Goal: Task Accomplishment & Management: Use online tool/utility

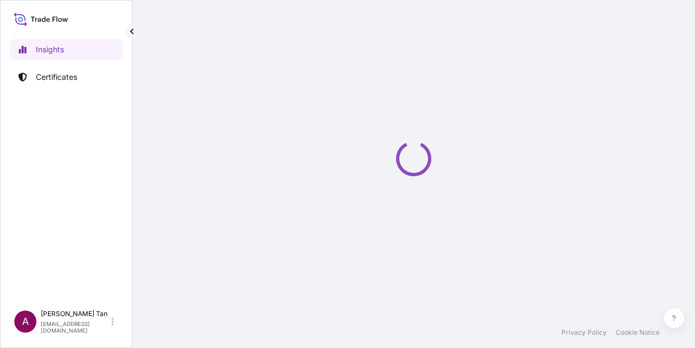
select select "2025"
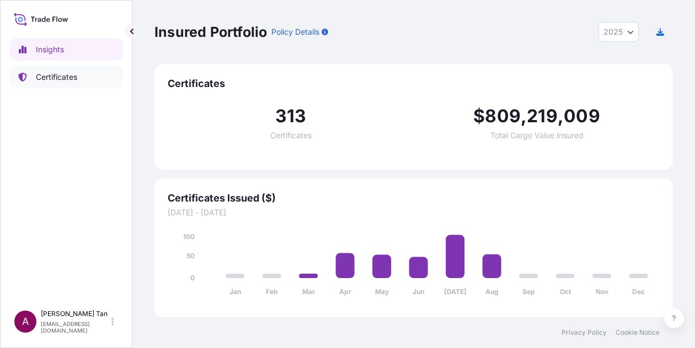
click at [68, 79] on p "Certificates" at bounding box center [56, 77] width 41 height 11
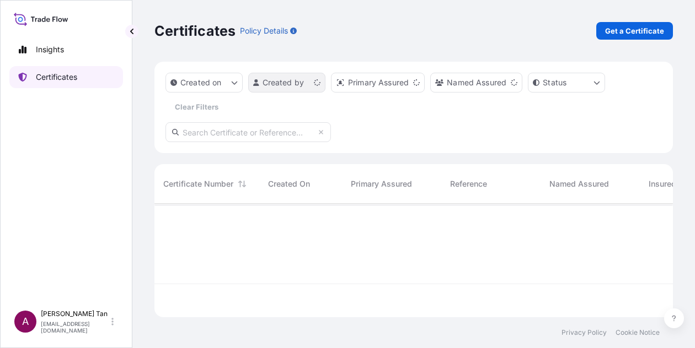
scroll to position [111, 509]
click at [323, 84] on html "Insights Certificates A [PERSON_NAME] [PERSON_NAME][EMAIL_ADDRESS][DOMAIN_NAME]…" at bounding box center [347, 174] width 695 height 348
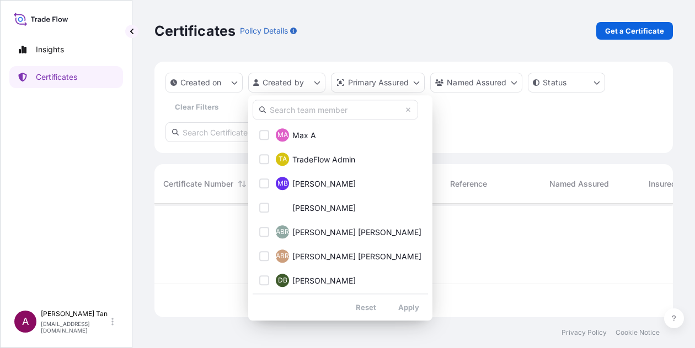
click at [310, 112] on input "text" at bounding box center [335, 110] width 165 height 20
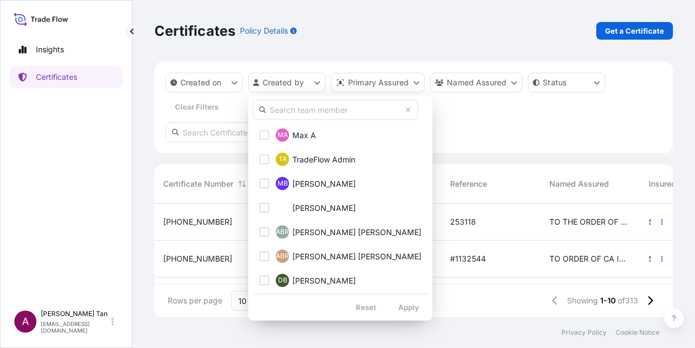
click at [310, 113] on input "text" at bounding box center [335, 110] width 165 height 20
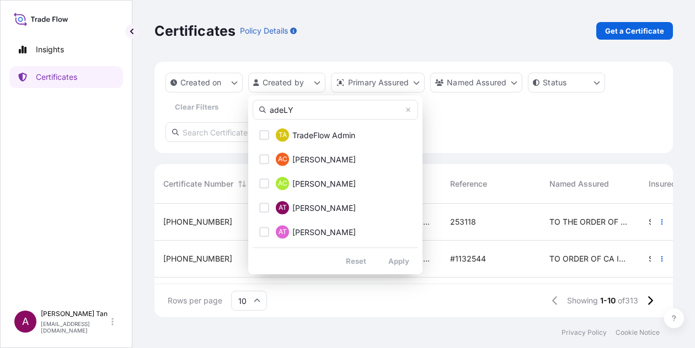
type input "adeLYN"
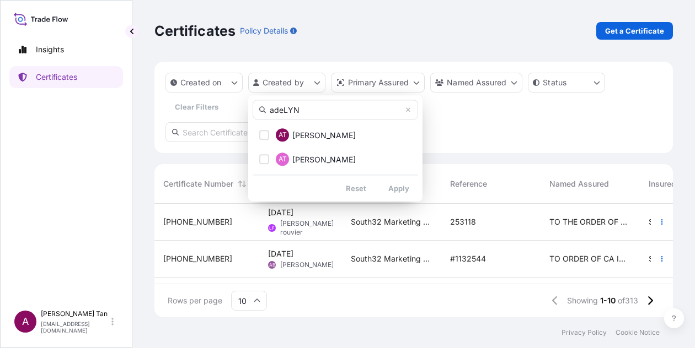
click at [487, 128] on html "Insights Certificates A [PERSON_NAME] [PERSON_NAME][EMAIL_ADDRESS][DOMAIN_NAME]…" at bounding box center [347, 174] width 695 height 348
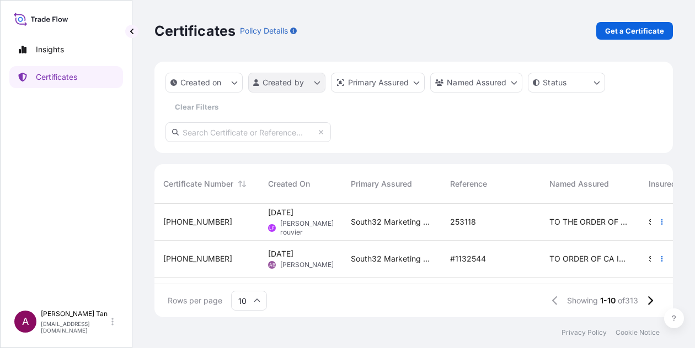
click at [319, 83] on html "Insights Certificates A [PERSON_NAME] [PERSON_NAME][EMAIL_ADDRESS][DOMAIN_NAME]…" at bounding box center [347, 174] width 695 height 348
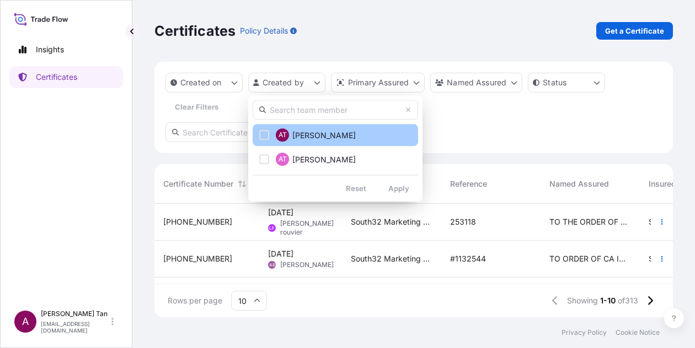
click at [265, 141] on button "AT [PERSON_NAME]" at bounding box center [335, 135] width 165 height 22
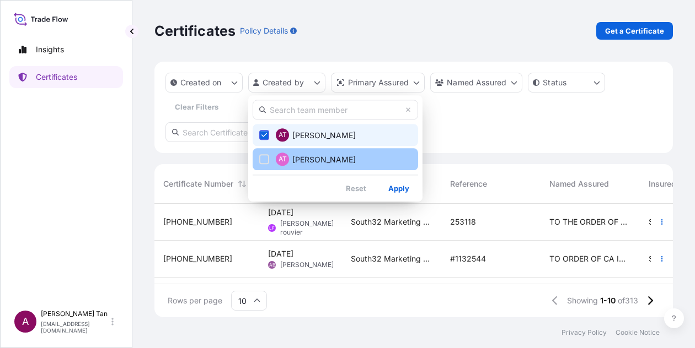
click at [269, 160] on div "Select Option" at bounding box center [264, 159] width 10 height 10
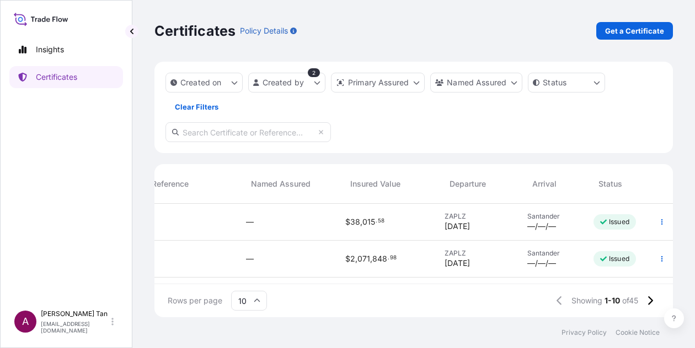
scroll to position [0, 306]
drag, startPoint x: 391, startPoint y: 284, endPoint x: 570, endPoint y: 282, distance: 178.6
click at [570, 282] on div "Certificate Number Created On Primary Assured Reference Named Assured Insured V…" at bounding box center [413, 224] width 518 height 120
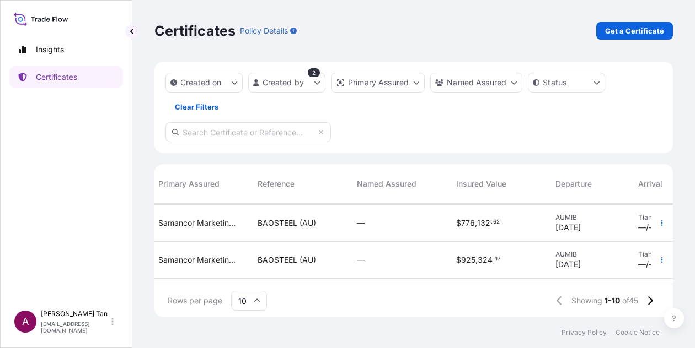
scroll to position [298, 192]
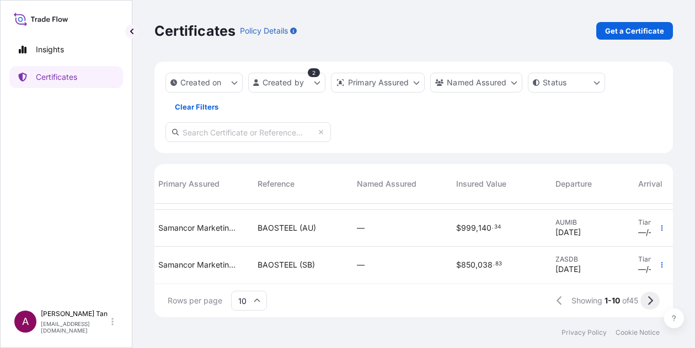
click at [655, 300] on button at bounding box center [649, 301] width 19 height 18
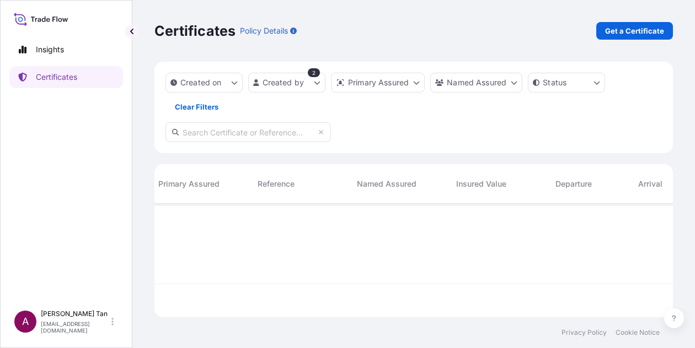
scroll to position [0, 192]
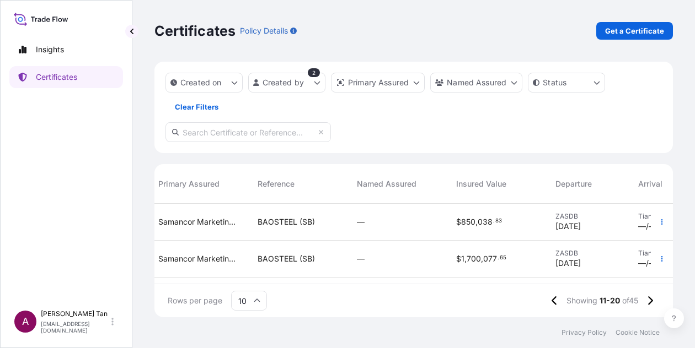
click at [259, 299] on icon at bounding box center [257, 301] width 7 height 7
click at [254, 254] on div "25" at bounding box center [248, 247] width 27 height 21
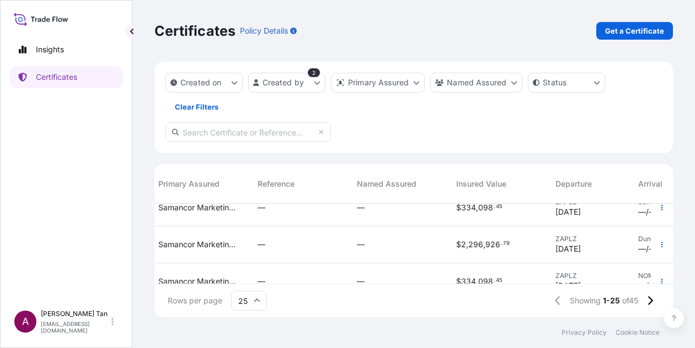
scroll to position [852, 192]
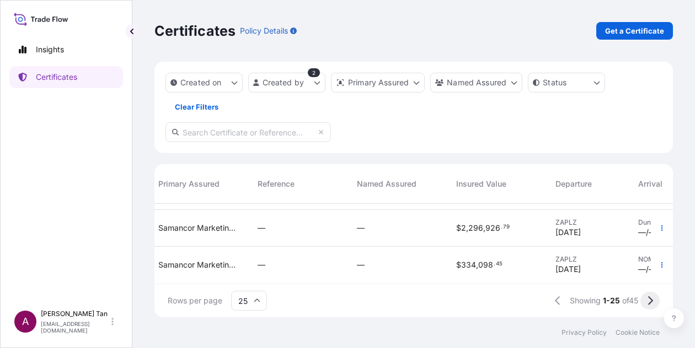
click at [650, 300] on icon at bounding box center [650, 301] width 6 height 10
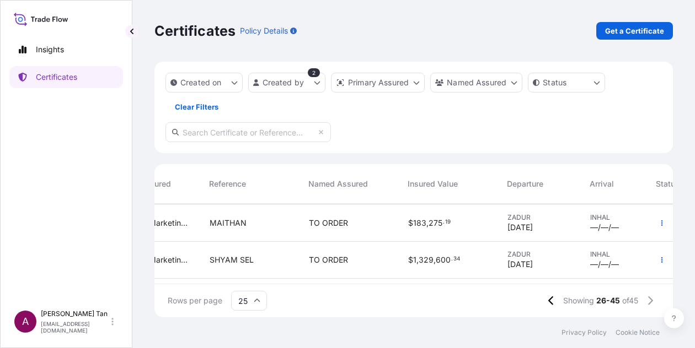
scroll to position [221, 241]
click at [658, 259] on icon "button" at bounding box center [661, 260] width 7 height 7
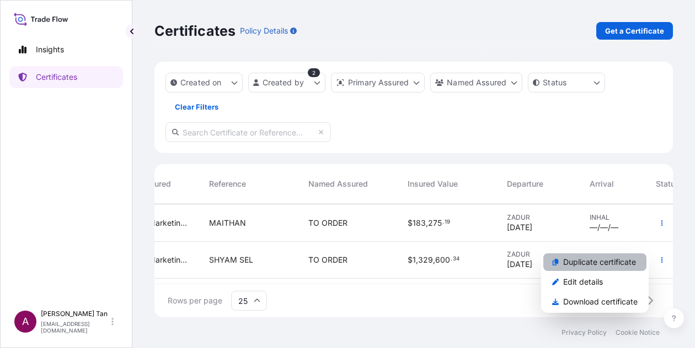
click at [624, 263] on p "Duplicate certificate" at bounding box center [599, 262] width 73 height 11
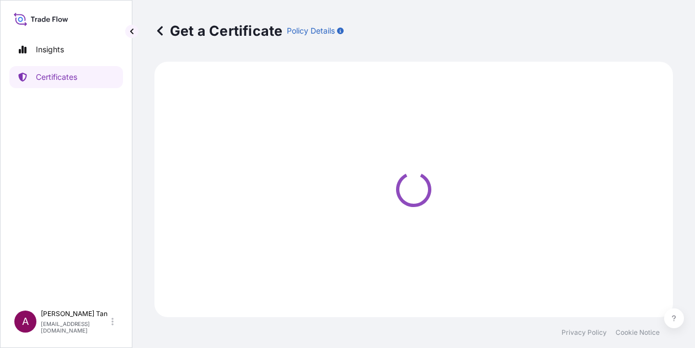
select select "Sea"
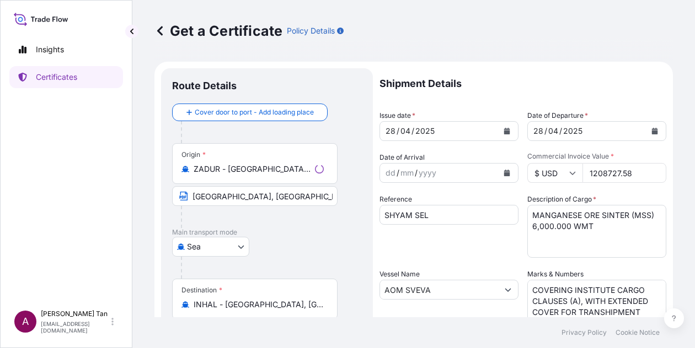
select select "31710"
click at [504, 130] on icon "Calendar" at bounding box center [507, 131] width 6 height 7
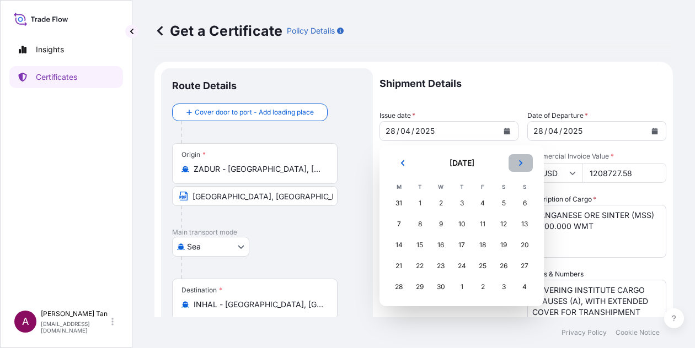
click at [514, 163] on button "Next" at bounding box center [520, 163] width 24 height 18
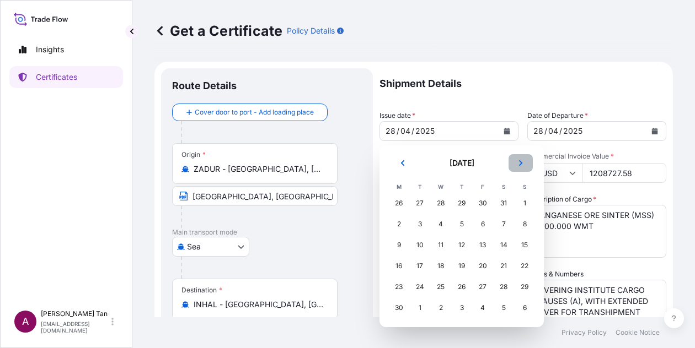
click at [514, 163] on button "Next" at bounding box center [520, 163] width 24 height 18
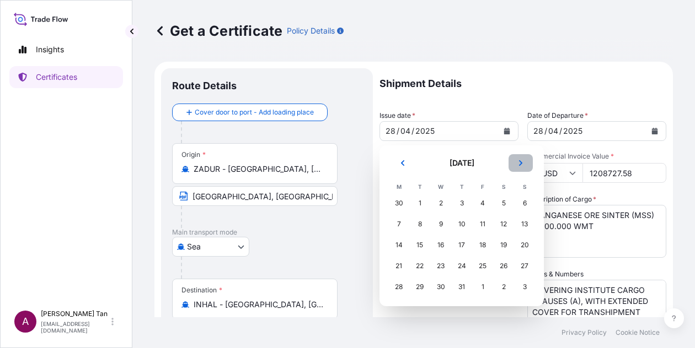
click at [514, 163] on button "Next" at bounding box center [520, 163] width 24 height 18
click at [523, 201] on div "7" at bounding box center [524, 204] width 20 height 20
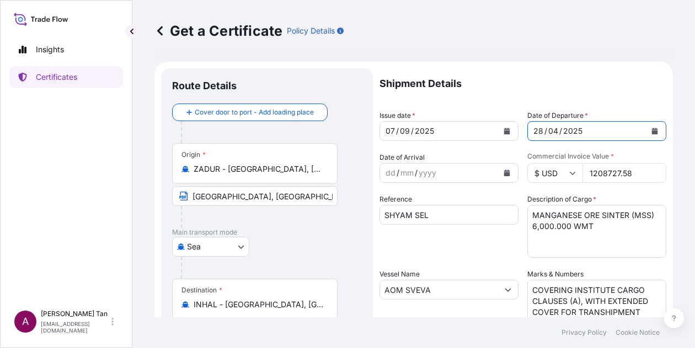
click at [652, 130] on icon "Calendar" at bounding box center [655, 131] width 6 height 7
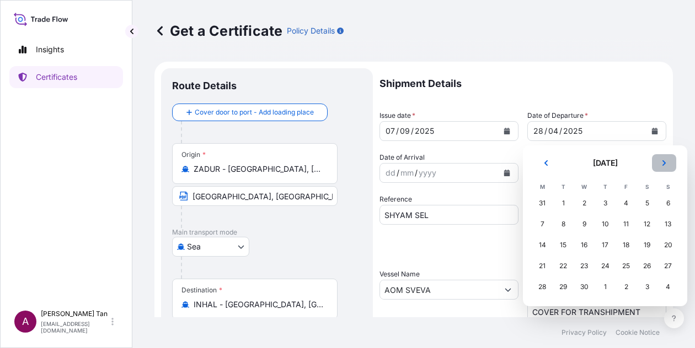
click at [663, 167] on button "Next" at bounding box center [664, 163] width 24 height 18
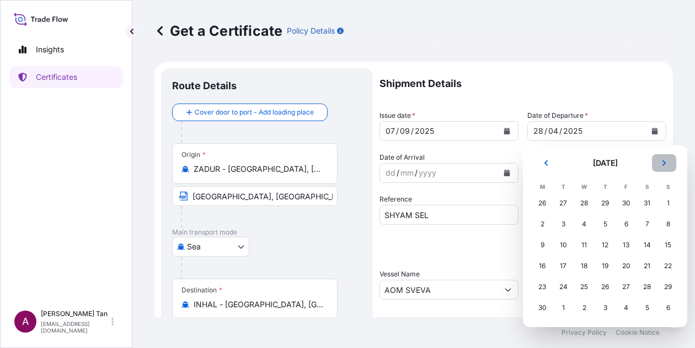
click at [663, 167] on button "Next" at bounding box center [664, 163] width 24 height 18
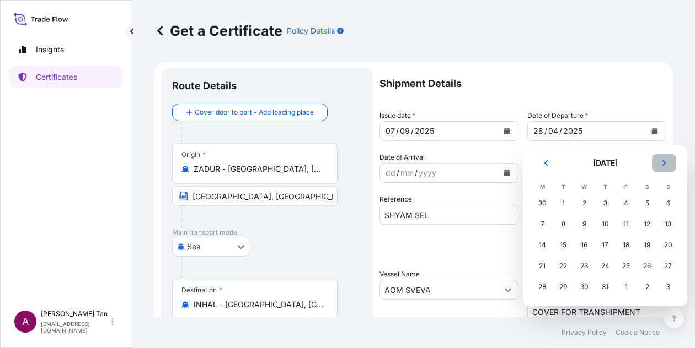
click at [663, 167] on button "Next" at bounding box center [664, 163] width 24 height 18
click at [664, 202] on div "7" at bounding box center [668, 204] width 20 height 20
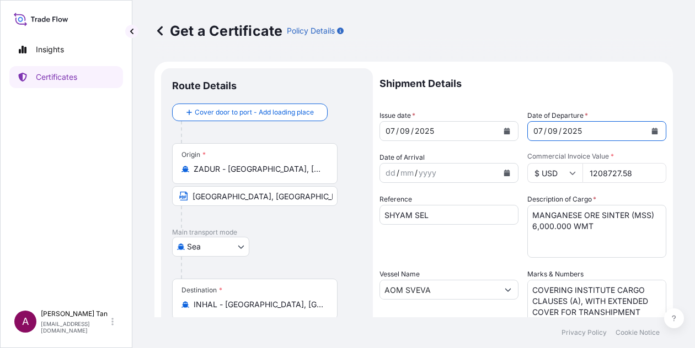
click at [236, 173] on input "ZADUR - [GEOGRAPHIC_DATA], [GEOGRAPHIC_DATA]" at bounding box center [259, 169] width 130 height 11
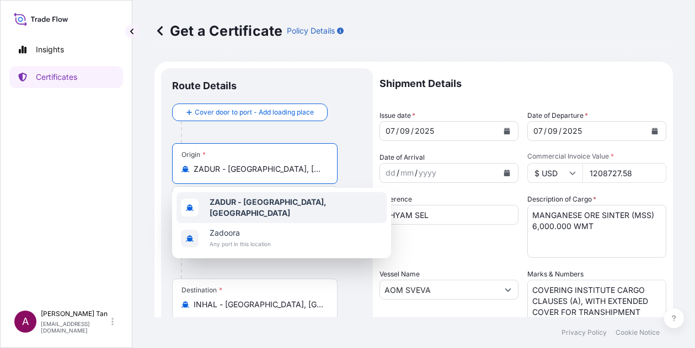
drag, startPoint x: 307, startPoint y: 169, endPoint x: 95, endPoint y: 169, distance: 211.2
click at [95, 169] on div "Insights Certificates A [PERSON_NAME] [PERSON_NAME][EMAIL_ADDRESS][DOMAIN_NAME]…" at bounding box center [347, 174] width 695 height 348
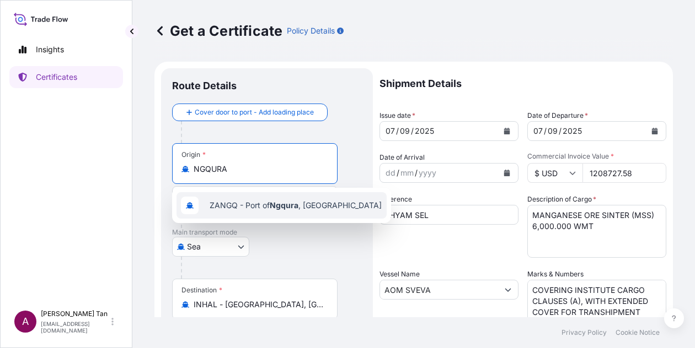
click at [311, 206] on span "ZANGQ - [GEOGRAPHIC_DATA] , [GEOGRAPHIC_DATA]" at bounding box center [296, 205] width 172 height 11
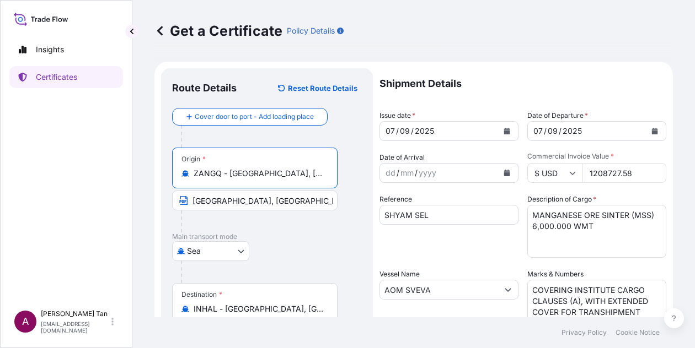
type input "ZANGQ - [GEOGRAPHIC_DATA], [GEOGRAPHIC_DATA]"
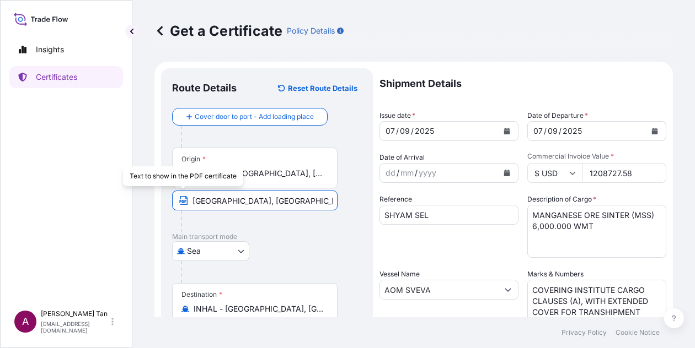
drag, startPoint x: 219, startPoint y: 200, endPoint x: 186, endPoint y: 201, distance: 32.5
click at [186, 201] on span "[GEOGRAPHIC_DATA], [GEOGRAPHIC_DATA]" at bounding box center [254, 201] width 165 height 20
type input "Ngqura, [GEOGRAPHIC_DATA]"
click at [278, 219] on div at bounding box center [259, 222] width 157 height 22
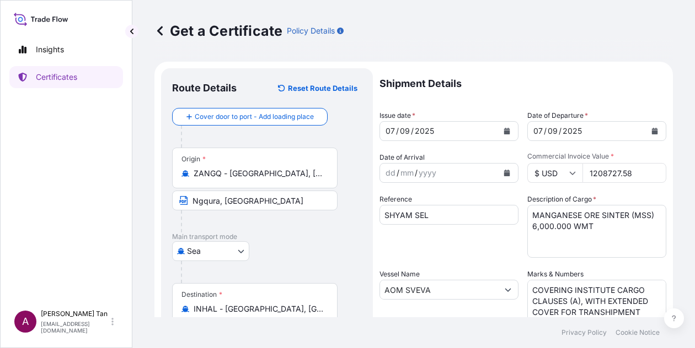
scroll to position [55, 0]
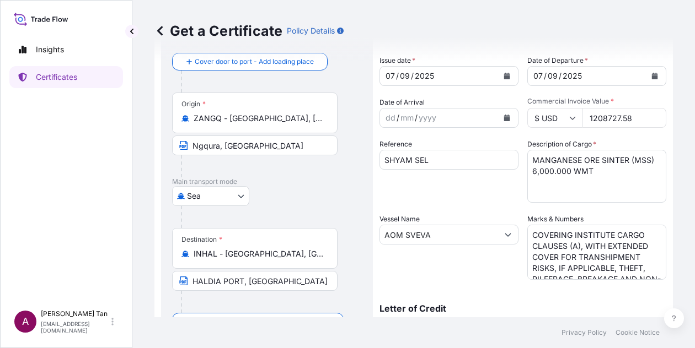
drag, startPoint x: 633, startPoint y: 119, endPoint x: 484, endPoint y: 123, distance: 149.5
click at [484, 123] on div "Shipment Details Issue date * [DATE] Date of Departure * [DATE] Date of Arrival…" at bounding box center [522, 275] width 287 height 525
type input "808412.22"
click at [450, 155] on input "SHYAM SEL" at bounding box center [448, 160] width 139 height 20
click at [533, 171] on textarea "MANGANESE ORE SINTER (MSS) 6,000.000 WMT" at bounding box center [596, 176] width 139 height 53
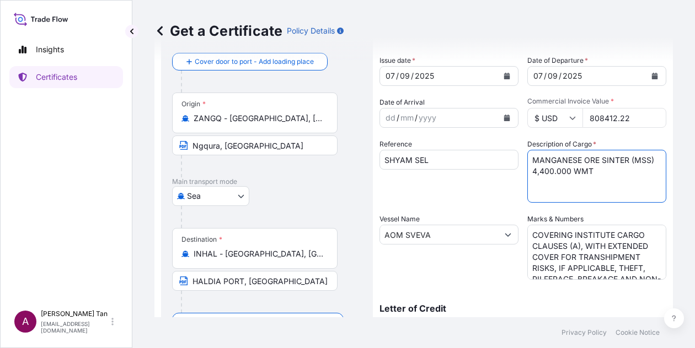
type textarea "MANGANESE ORE SINTER (MSS) 4,400.000 WMT"
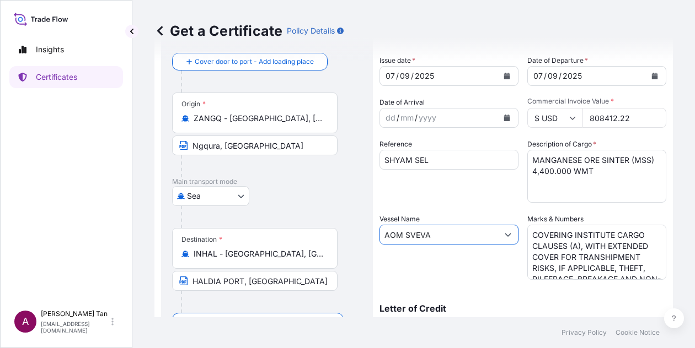
drag, startPoint x: 469, startPoint y: 230, endPoint x: 298, endPoint y: 229, distance: 170.4
click at [298, 229] on form "Route Details Reset Route Details Cover door to port - Add loading place Place …" at bounding box center [413, 292] width 518 height 570
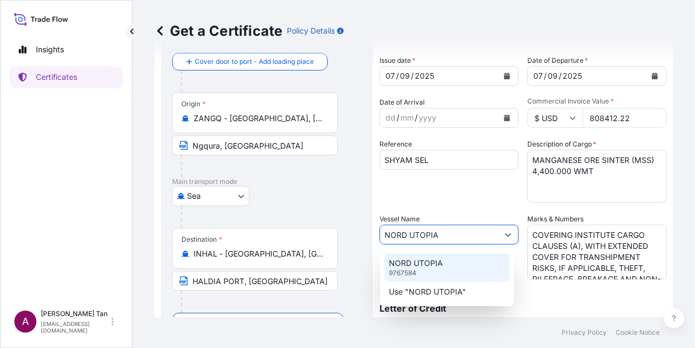
click at [429, 262] on p "NORD UTOPIA" at bounding box center [416, 263] width 54 height 11
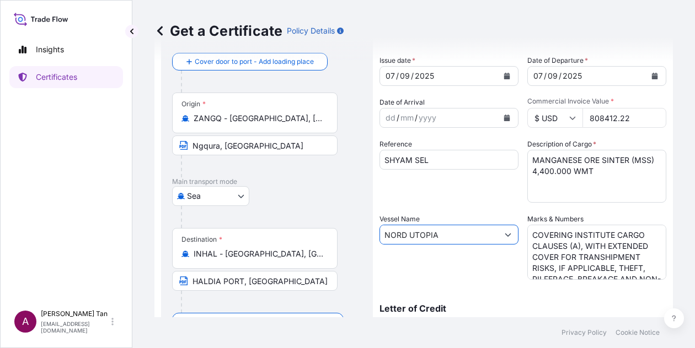
type input "NORD UTOPIA"
click at [455, 192] on div "Reference SHYAM SEL" at bounding box center [448, 171] width 139 height 64
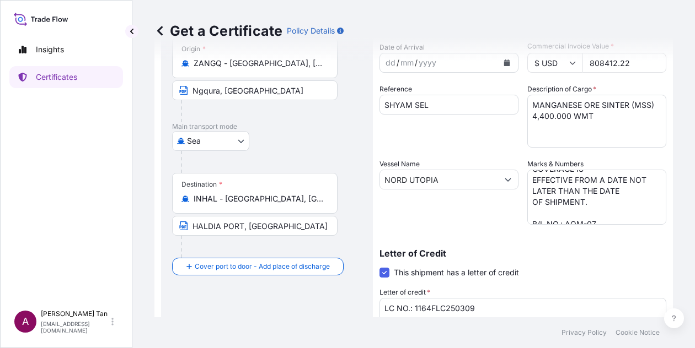
scroll to position [175, 0]
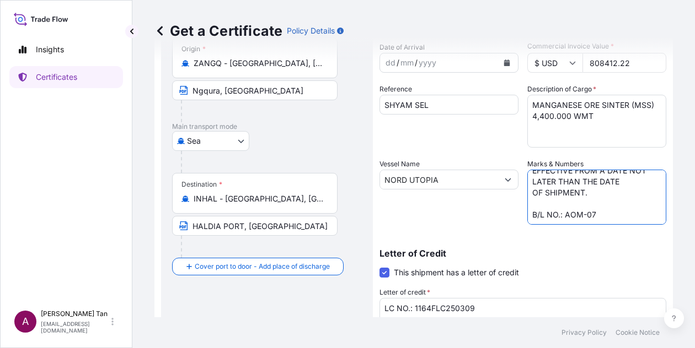
drag, startPoint x: 599, startPoint y: 212, endPoint x: 560, endPoint y: 214, distance: 38.6
click at [560, 214] on textarea "COVERING INSTITUTE CARGO CLAUSES (A), WITH EXTENDED COVER FOR TRANSHIPMENT RISK…" at bounding box center [596, 197] width 139 height 55
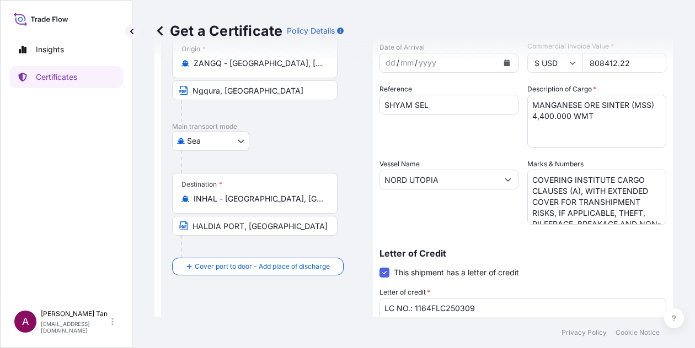
click at [545, 176] on textarea "COVERING INSTITUTE CARGO CLAUSES (A), WITH EXTENDED COVER FOR TRANSHIPMENT RISK…" at bounding box center [596, 197] width 139 height 55
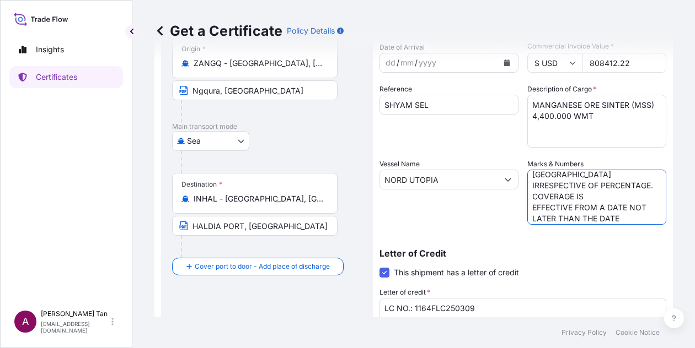
scroll to position [175, 0]
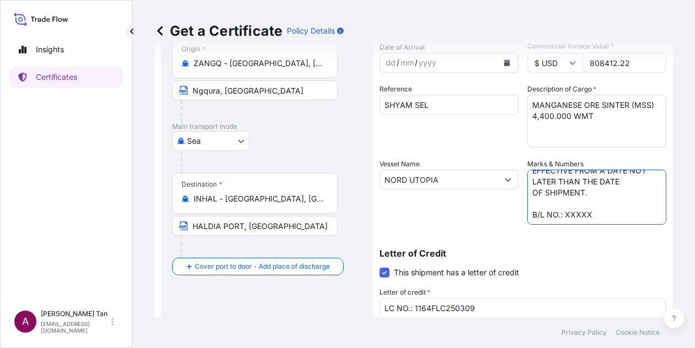
drag, startPoint x: 527, startPoint y: 179, endPoint x: 619, endPoint y: 200, distance: 93.9
click at [619, 200] on textarea "COVERING INSTITUTE CARGO CLAUSES (A), WITH EXTENDED COVER FOR TRANSHIPMENT RISK…" at bounding box center [596, 197] width 139 height 55
paste textarea "INSTITUTE CARGO CLAUSES (A), WITH EXTENDED COVER FOR TRANSHIPMENT RISKS, IF APP…"
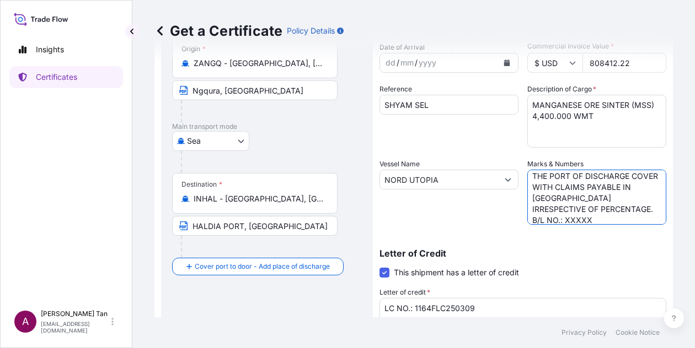
click at [527, 208] on textarea "COVERING INSTITUTE CARGO CLAUSES (A), WITH EXTENDED COVER FOR TRANSHIPMENT RISK…" at bounding box center [596, 197] width 139 height 55
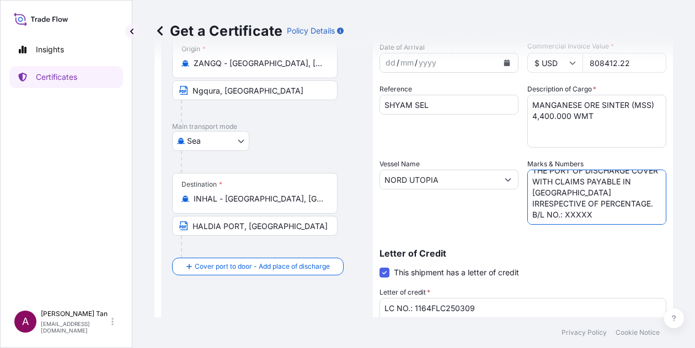
click at [587, 201] on textarea "COVERING INSTITUTE CARGO CLAUSES (A), WITH EXTENDED COVER FOR TRANSHIPMENT RISK…" at bounding box center [596, 197] width 139 height 55
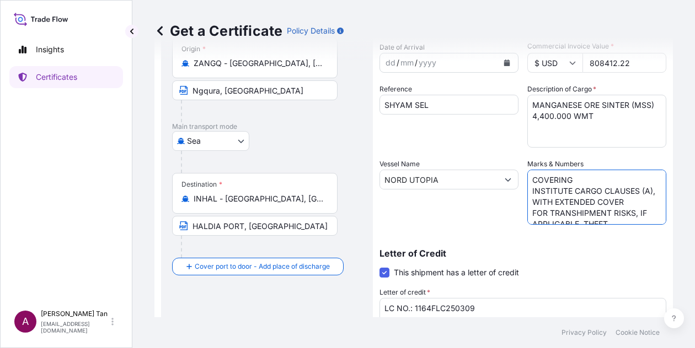
scroll to position [0, 0]
click at [527, 190] on textarea "COVERING INSTITUTE CARGO CLAUSES (A), WITH EXTENDED COVER FOR TRANSHIPMENT RISK…" at bounding box center [596, 197] width 139 height 55
click at [527, 216] on textarea "COVERING INSTITUTE CARGO CLAUSES (A), WITH EXTENDED COVER FOR TRANSHIPMENT RISK…" at bounding box center [596, 197] width 139 height 55
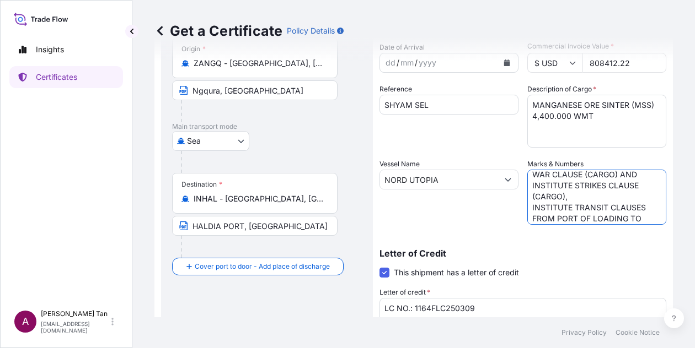
scroll to position [55, 0]
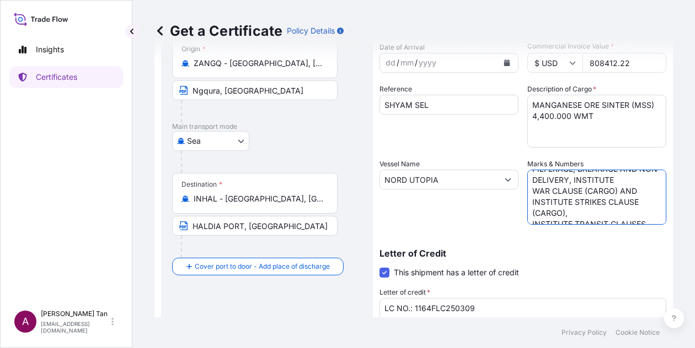
click at [527, 221] on textarea "COVERING INSTITUTE CARGO CLAUSES (A), WITH EXTENDED COVER FOR TRANSHIPMENT RISK…" at bounding box center [596, 197] width 139 height 55
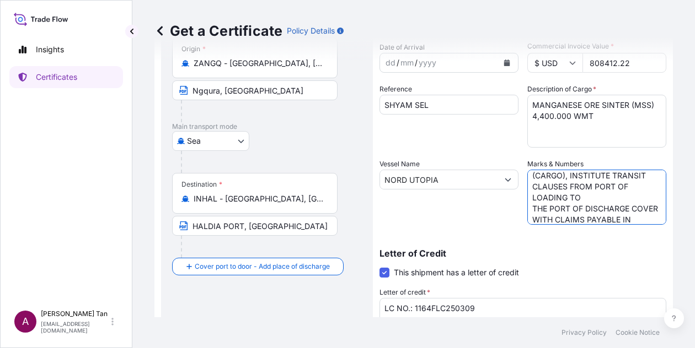
scroll to position [110, 0]
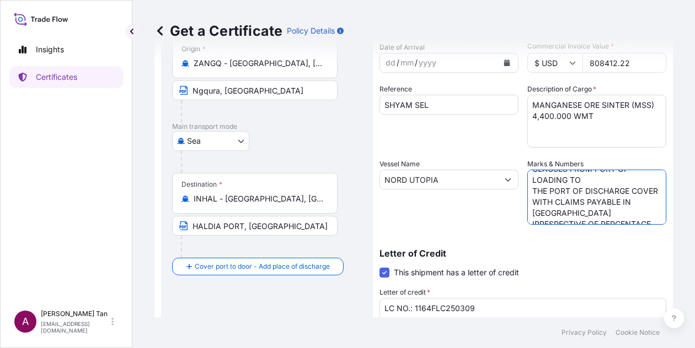
click at [527, 191] on textarea "COVERING INSTITUTE CARGO CLAUSES (A), WITH EXTENDED COVER FOR TRANSHIPMENT RISK…" at bounding box center [596, 197] width 139 height 55
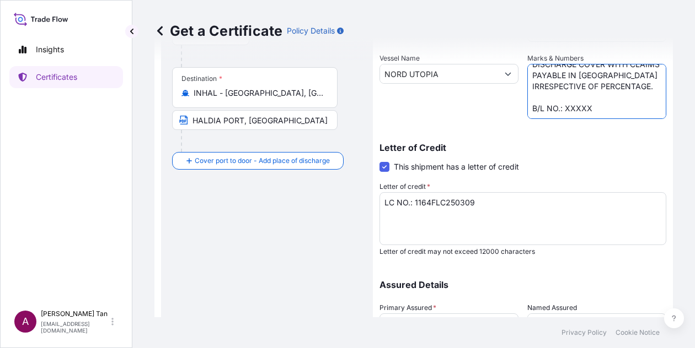
scroll to position [221, 0]
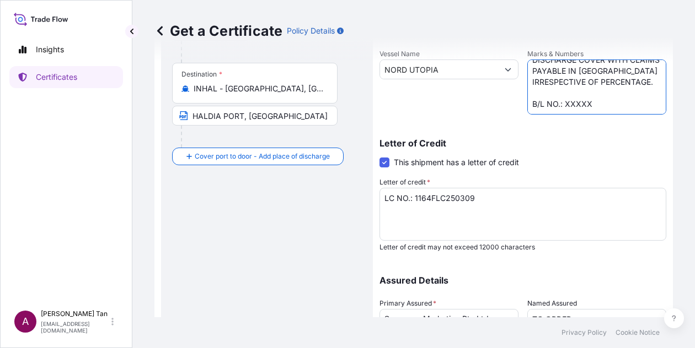
type textarea "COVERING INSTITUTE CARGO CLAUSES (A), WITH EXTENDED COVER FOR TRANSHIPMENT RISK…"
drag, startPoint x: 479, startPoint y: 206, endPoint x: 485, endPoint y: 202, distance: 6.9
click at [479, 206] on textarea "LC NO.: 1164FLC250309" at bounding box center [522, 214] width 287 height 53
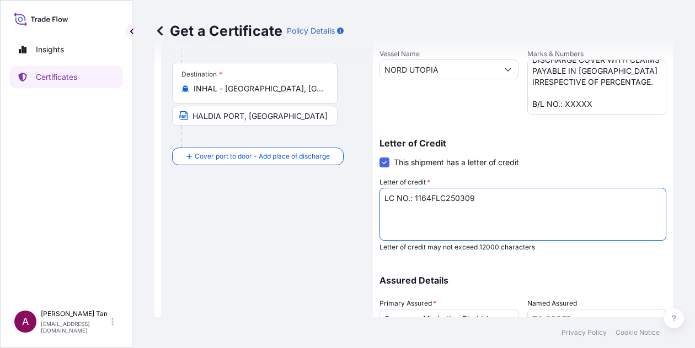
drag, startPoint x: 490, startPoint y: 200, endPoint x: 415, endPoint y: 200, distance: 75.5
click at [415, 200] on textarea "LC NO.: 1164FLC250309" at bounding box center [522, 214] width 287 height 53
paste textarea "69"
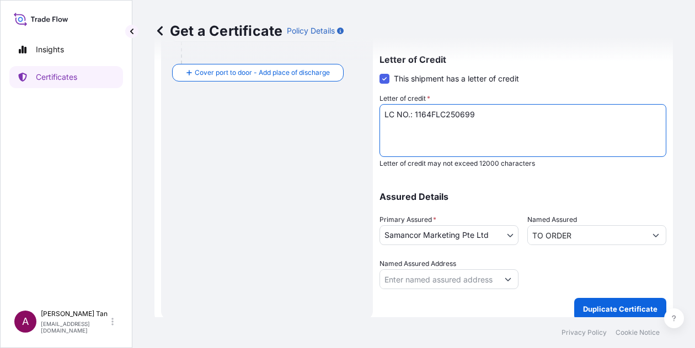
scroll to position [313, 0]
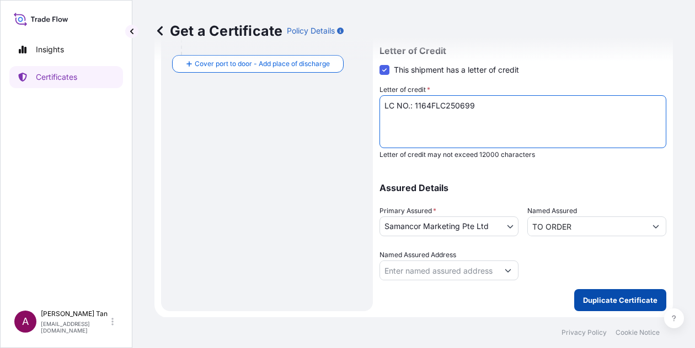
type textarea "LC NO.: 1164FLC250699"
click at [634, 298] on p "Duplicate Certificate" at bounding box center [620, 300] width 74 height 11
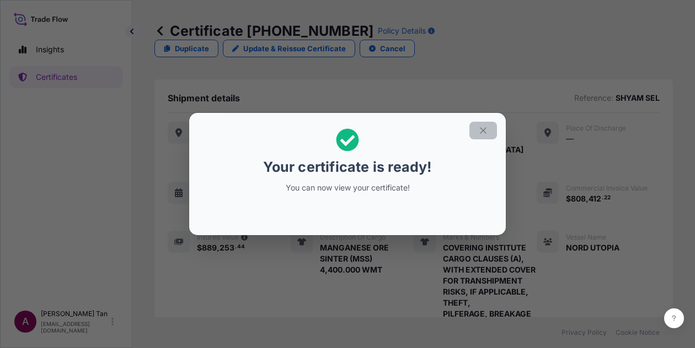
click at [491, 133] on button "button" at bounding box center [483, 131] width 28 height 18
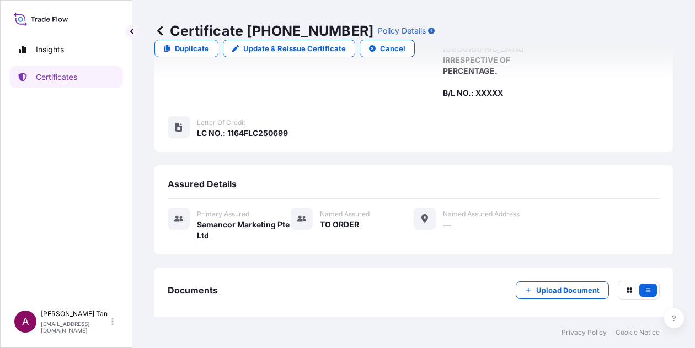
scroll to position [420, 0]
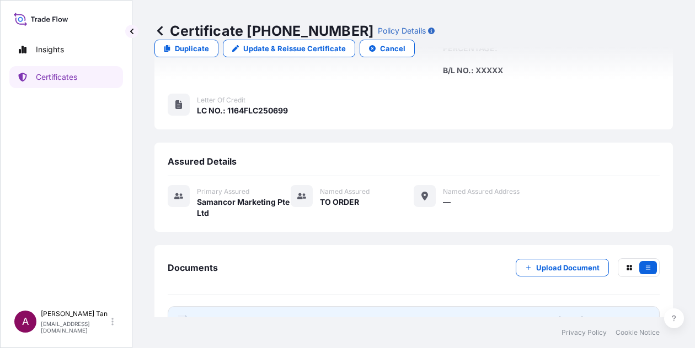
click at [208, 315] on span "Certificate" at bounding box center [217, 320] width 40 height 11
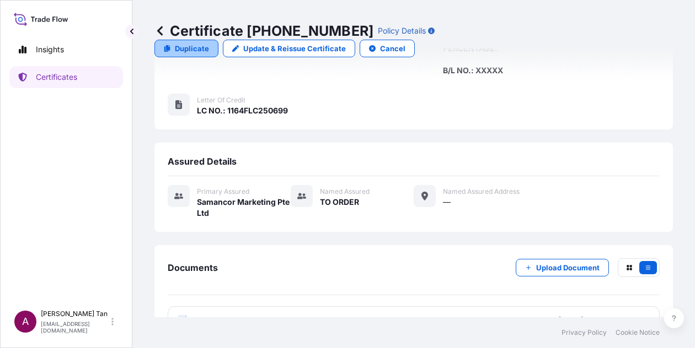
click at [209, 43] on p "Duplicate" at bounding box center [192, 48] width 34 height 11
select select "Sea"
select select "31710"
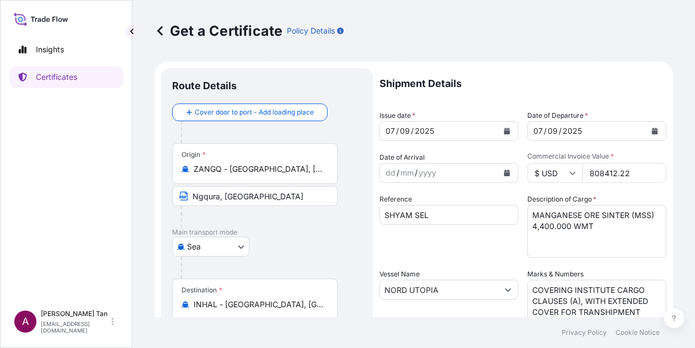
drag, startPoint x: 624, startPoint y: 173, endPoint x: 525, endPoint y: 178, distance: 98.8
click at [527, 178] on div "$ USD 808412.22" at bounding box center [596, 173] width 139 height 20
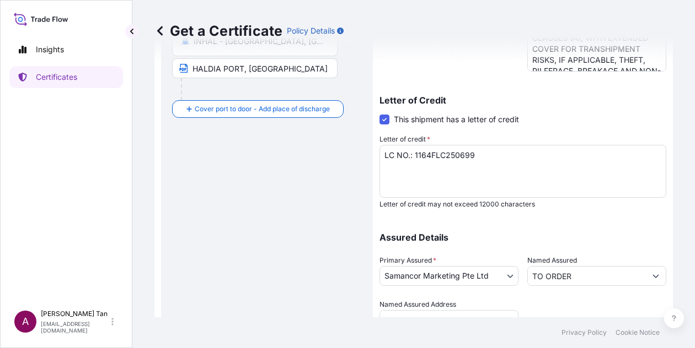
scroll to position [313, 0]
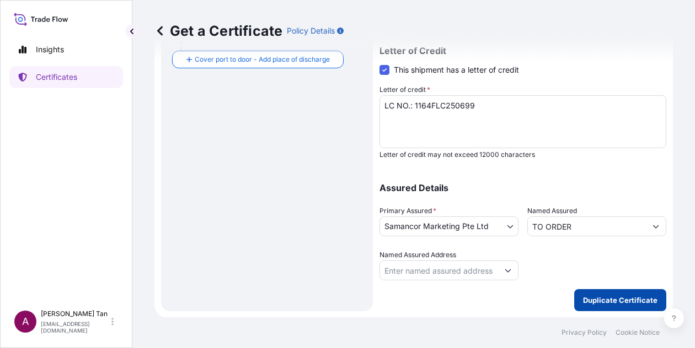
type input "846455.15"
click at [598, 308] on button "Duplicate Certificate" at bounding box center [620, 300] width 92 height 22
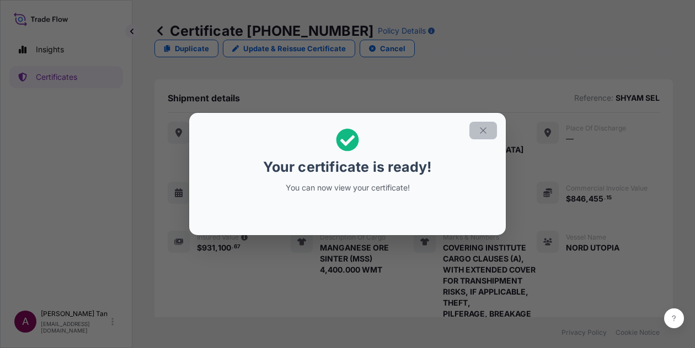
click at [483, 128] on icon "button" at bounding box center [483, 131] width 10 height 10
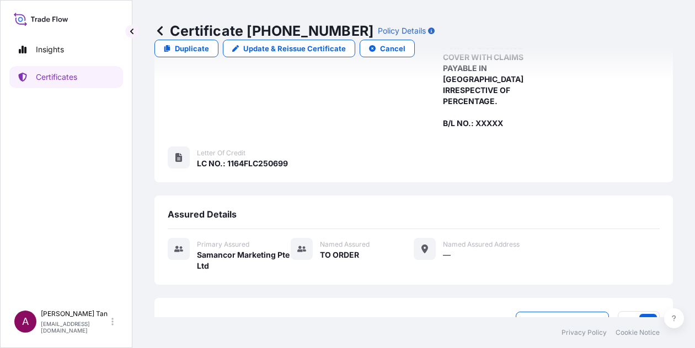
scroll to position [420, 0]
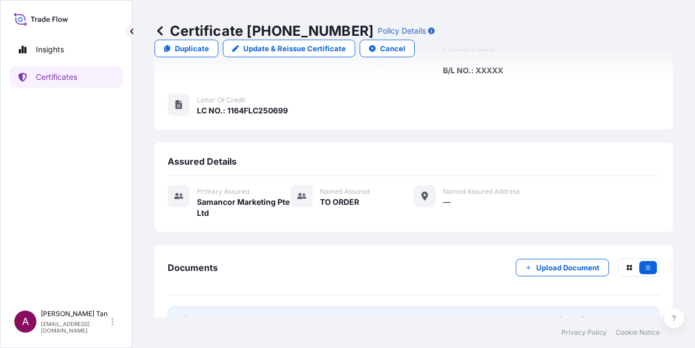
click at [319, 307] on link "PDF Certificate [DATE]T03:20:15.817703" at bounding box center [414, 321] width 492 height 29
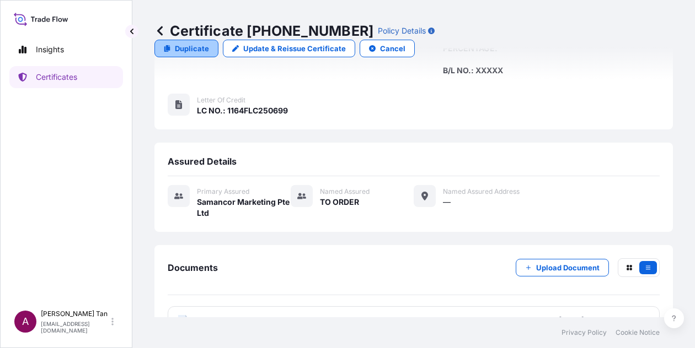
click at [209, 43] on p "Duplicate" at bounding box center [192, 48] width 34 height 11
select select "Sea"
select select "31710"
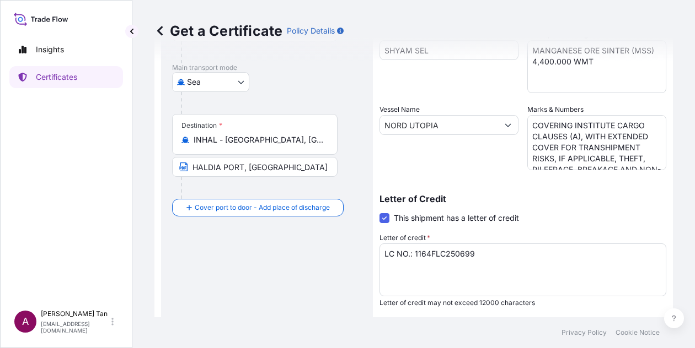
scroll to position [165, 0]
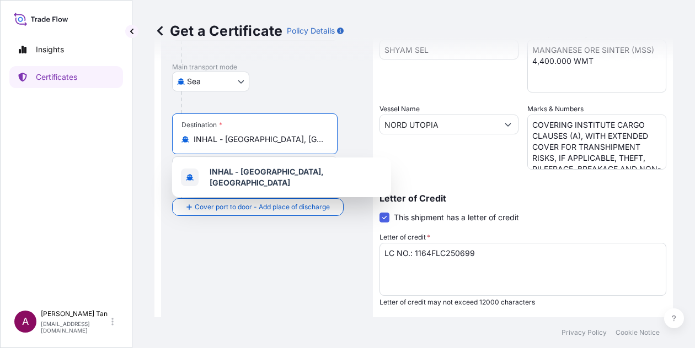
drag, startPoint x: 285, startPoint y: 142, endPoint x: 133, endPoint y: 141, distance: 151.6
click at [133, 141] on div "Get a Certificate Policy Details Route Details Cover door to port - Add loading…" at bounding box center [413, 159] width 562 height 318
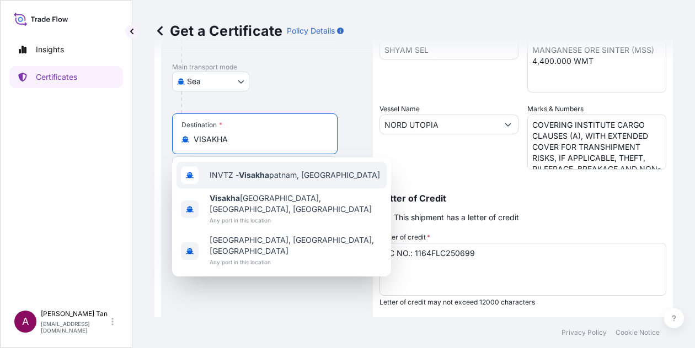
click at [295, 173] on span "INVTZ - [PERSON_NAME], [GEOGRAPHIC_DATA]" at bounding box center [295, 175] width 170 height 11
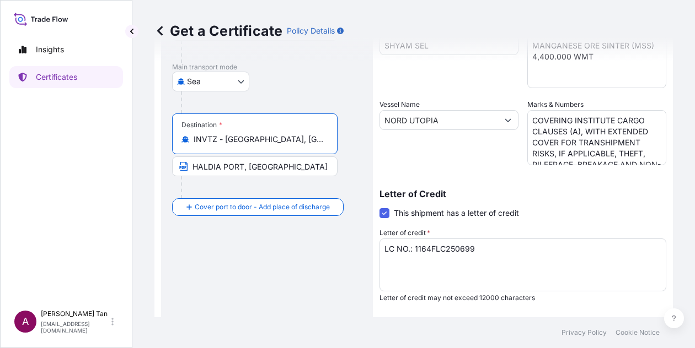
type input "INVTZ - [GEOGRAPHIC_DATA], [GEOGRAPHIC_DATA]"
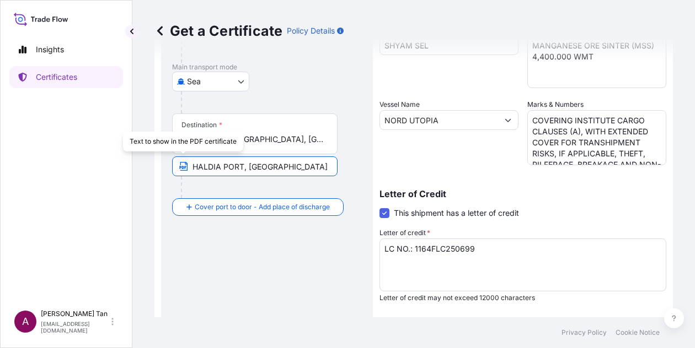
drag, startPoint x: 222, startPoint y: 166, endPoint x: 172, endPoint y: 168, distance: 49.7
click at [172, 168] on input "HALDIA PORT, [GEOGRAPHIC_DATA]" at bounding box center [254, 167] width 165 height 20
click at [221, 162] on input "HALDIA PORT, [GEOGRAPHIC_DATA]" at bounding box center [254, 167] width 165 height 20
drag, startPoint x: 221, startPoint y: 163, endPoint x: 165, endPoint y: 167, distance: 55.8
click at [165, 167] on div "Route Details Reset Route Details Cover door to port - Add loading place Place …" at bounding box center [267, 177] width 212 height 556
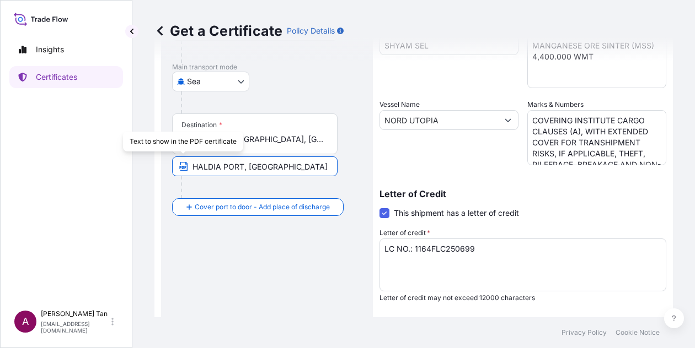
paste input "[GEOGRAPHIC_DATA]"
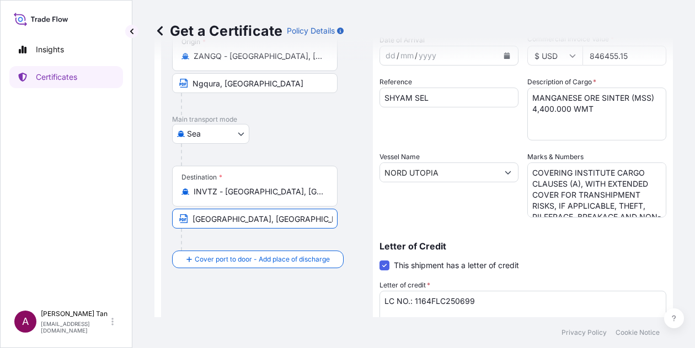
scroll to position [60, 0]
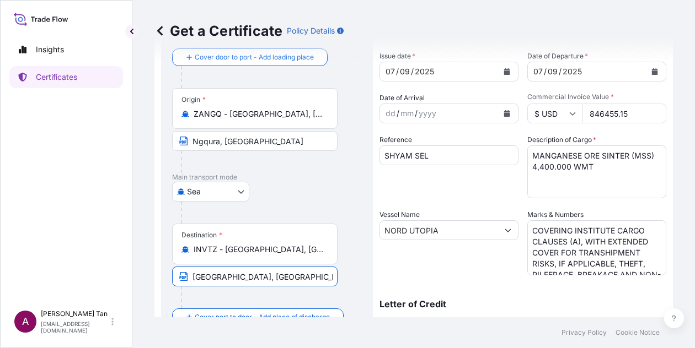
type input "[GEOGRAPHIC_DATA], [GEOGRAPHIC_DATA]"
drag, startPoint x: 627, startPoint y: 114, endPoint x: 572, endPoint y: 120, distance: 56.0
click at [572, 120] on div "$ USD 846455.15" at bounding box center [596, 114] width 139 height 20
type input "325162.43"
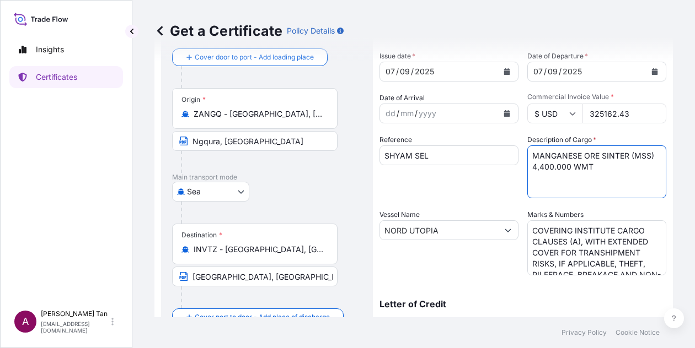
drag, startPoint x: 624, startPoint y: 154, endPoint x: 602, endPoint y: 158, distance: 22.4
click at [601, 157] on textarea "MANGANESE ORE SINTER (MSS) 4,400.000 WMT" at bounding box center [596, 172] width 139 height 53
click at [615, 159] on textarea "MANGANESE ORE SINTER (MSS) 4,400.000 WMT" at bounding box center [596, 172] width 139 height 53
click at [534, 168] on textarea "MANGANESE ORE SINTER (MSS) 4,400.000 WMT" at bounding box center [596, 172] width 139 height 53
click at [532, 168] on textarea "MANGANESE ORE SINTER (MSS) 4,400.000 WMT" at bounding box center [596, 172] width 139 height 53
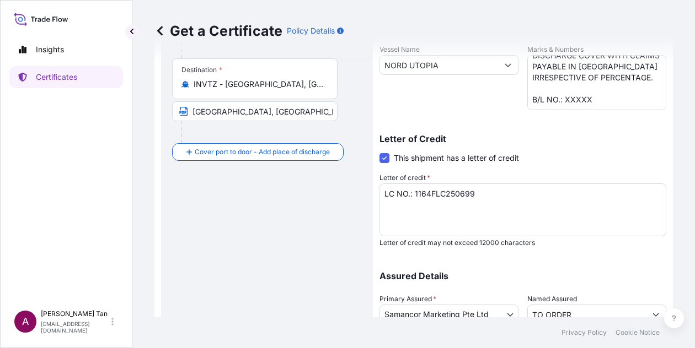
scroll to position [313, 0]
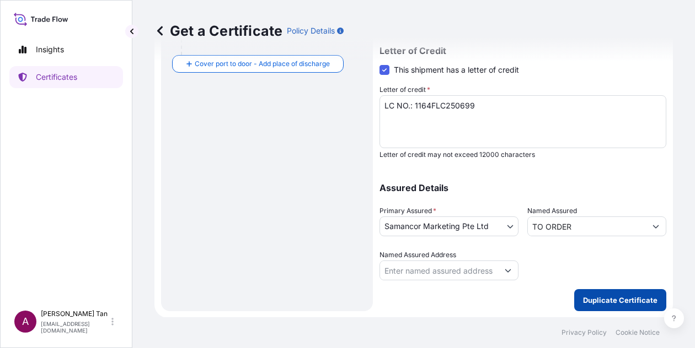
type textarea "MANGANESE ORE (M1L) 2,200.000 WMT"
click at [609, 295] on p "Duplicate Certificate" at bounding box center [620, 300] width 74 height 11
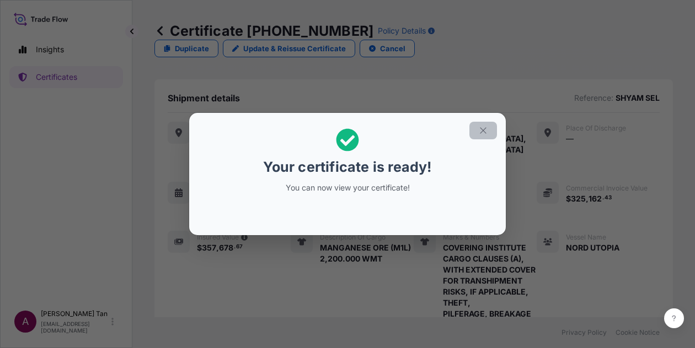
click at [488, 131] on button "button" at bounding box center [483, 131] width 28 height 18
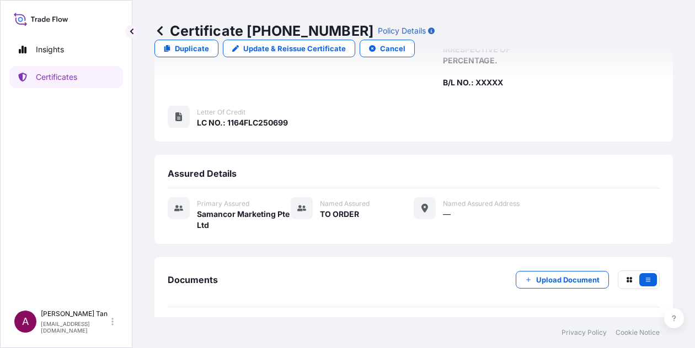
scroll to position [420, 0]
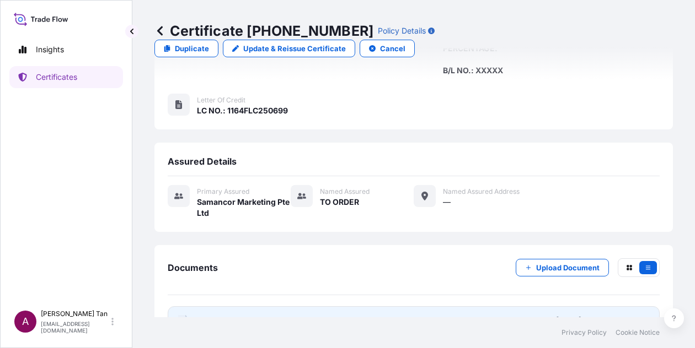
click at [256, 307] on link "PDF Certificate [DATE]T03:22:55.374663" at bounding box center [414, 321] width 492 height 29
